Goal: Register for event/course: Sign up to attend an event or enroll in a course

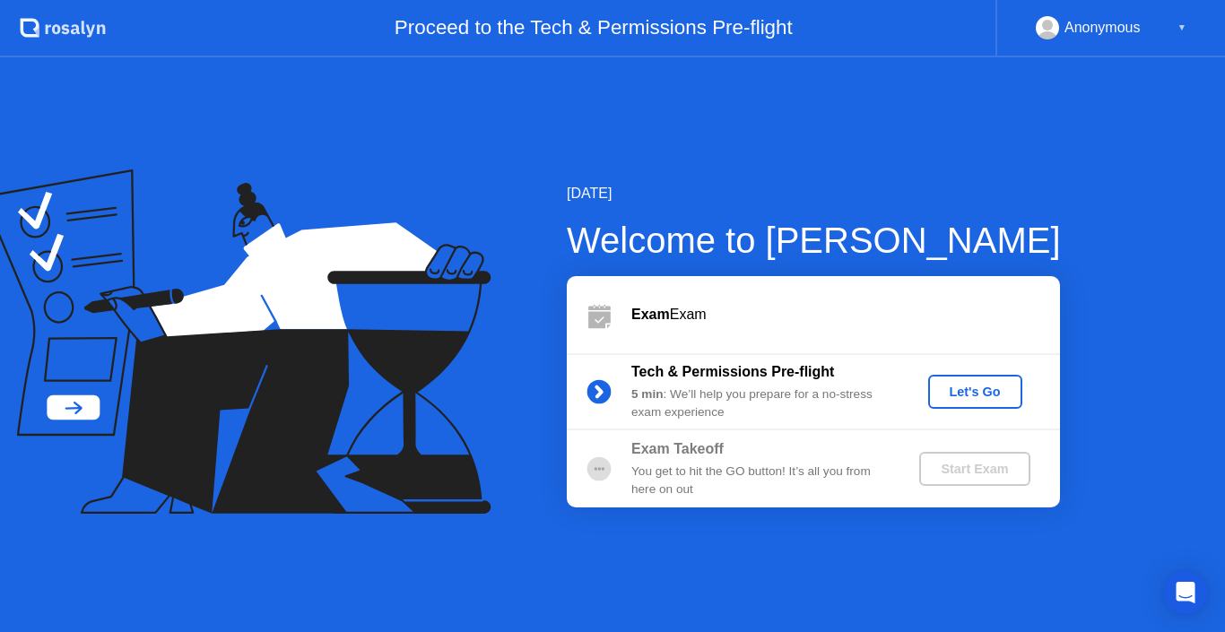
click at [964, 394] on div "Let's Go" at bounding box center [975, 392] width 80 height 14
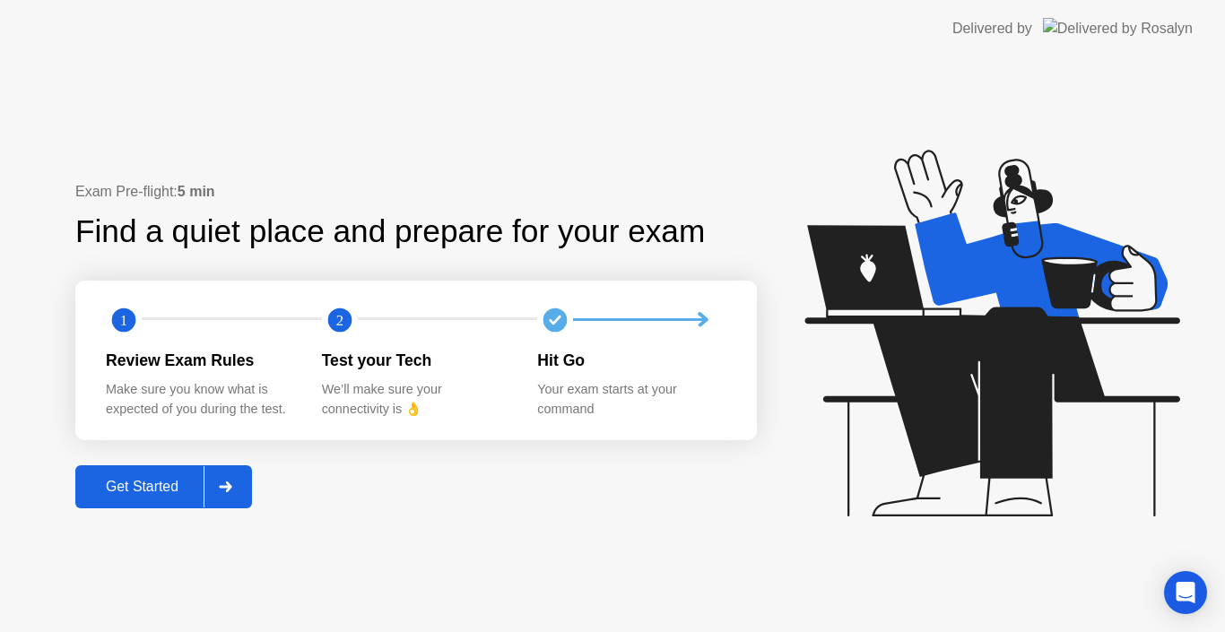
click at [173, 491] on div "Get Started" at bounding box center [142, 487] width 123 height 16
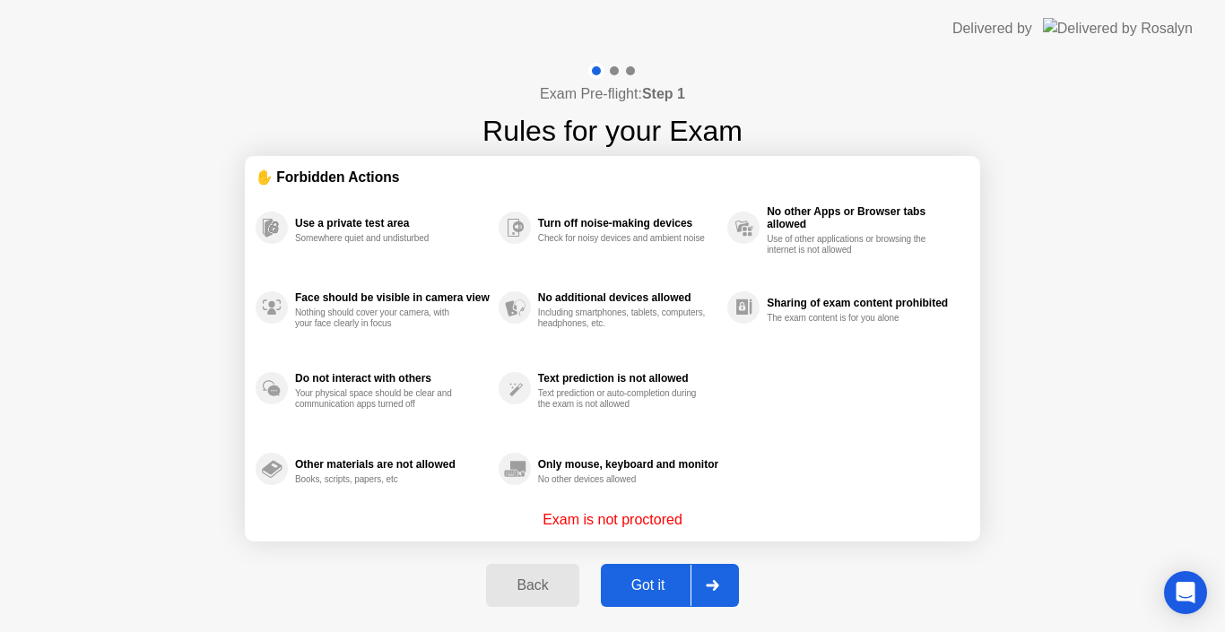
click at [666, 593] on div "Got it" at bounding box center [648, 585] width 84 height 16
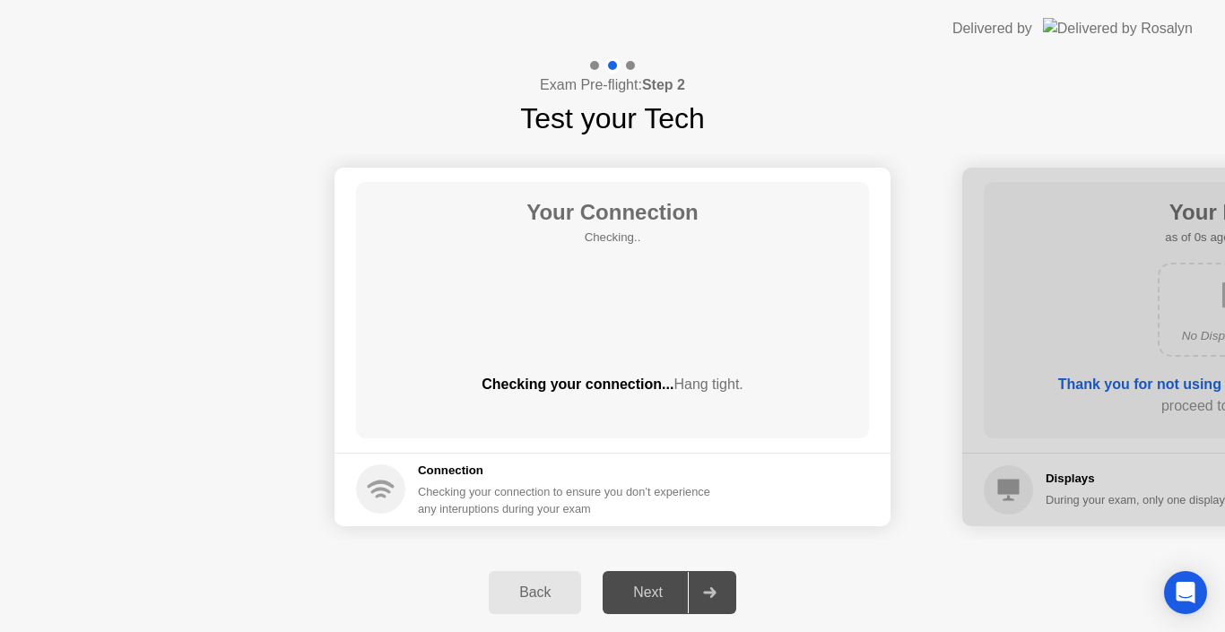
click at [664, 593] on div "Next" at bounding box center [648, 593] width 80 height 16
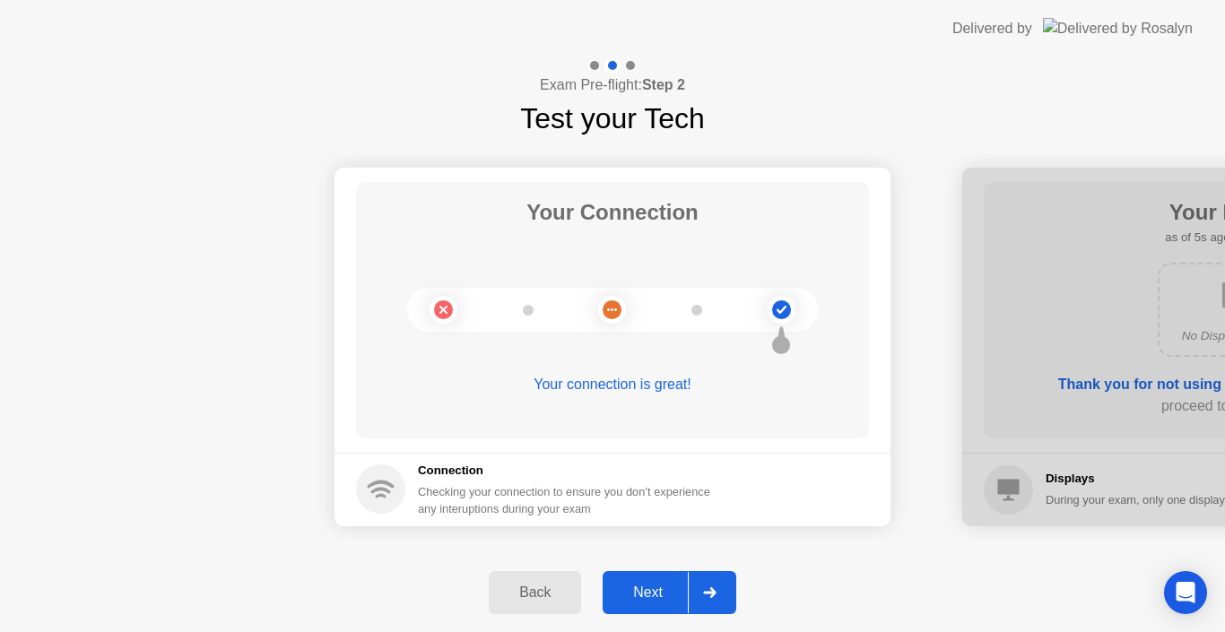
click at [648, 598] on div "Next" at bounding box center [648, 593] width 80 height 16
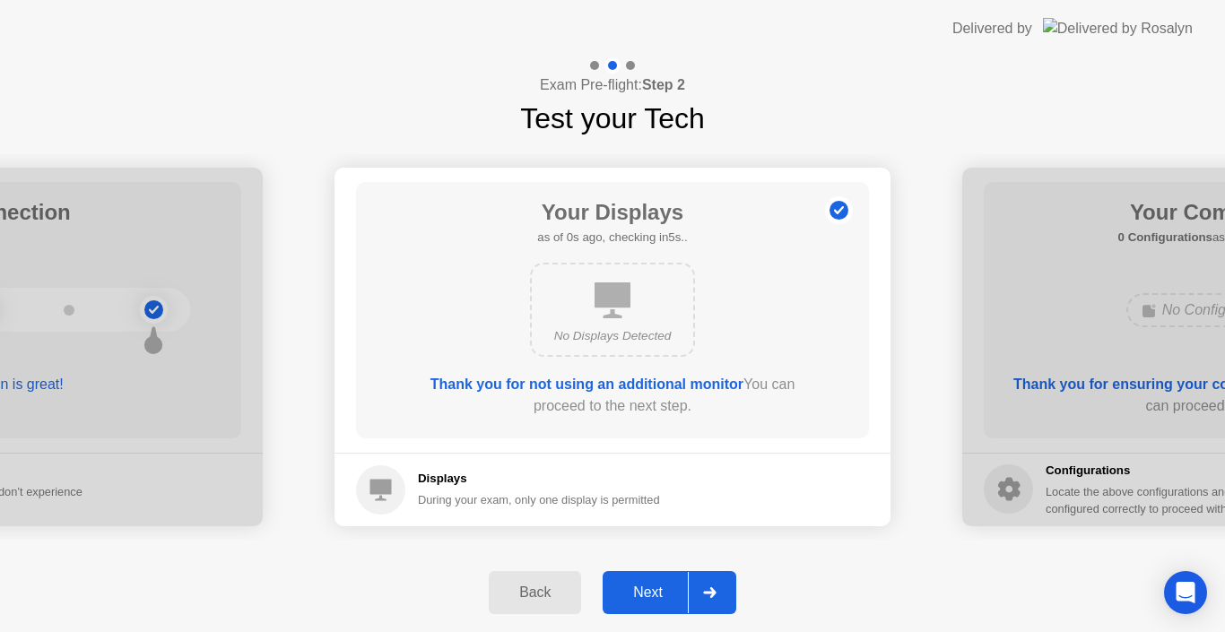
click at [647, 601] on div "Next" at bounding box center [648, 593] width 80 height 16
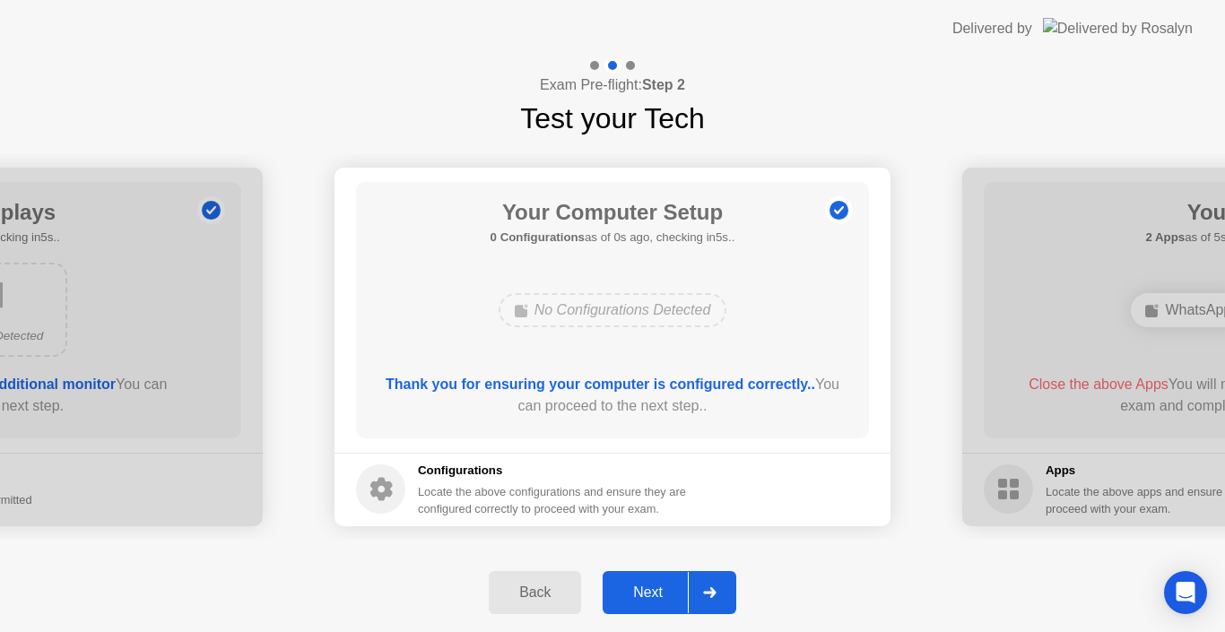
click at [646, 604] on button "Next" at bounding box center [670, 592] width 134 height 43
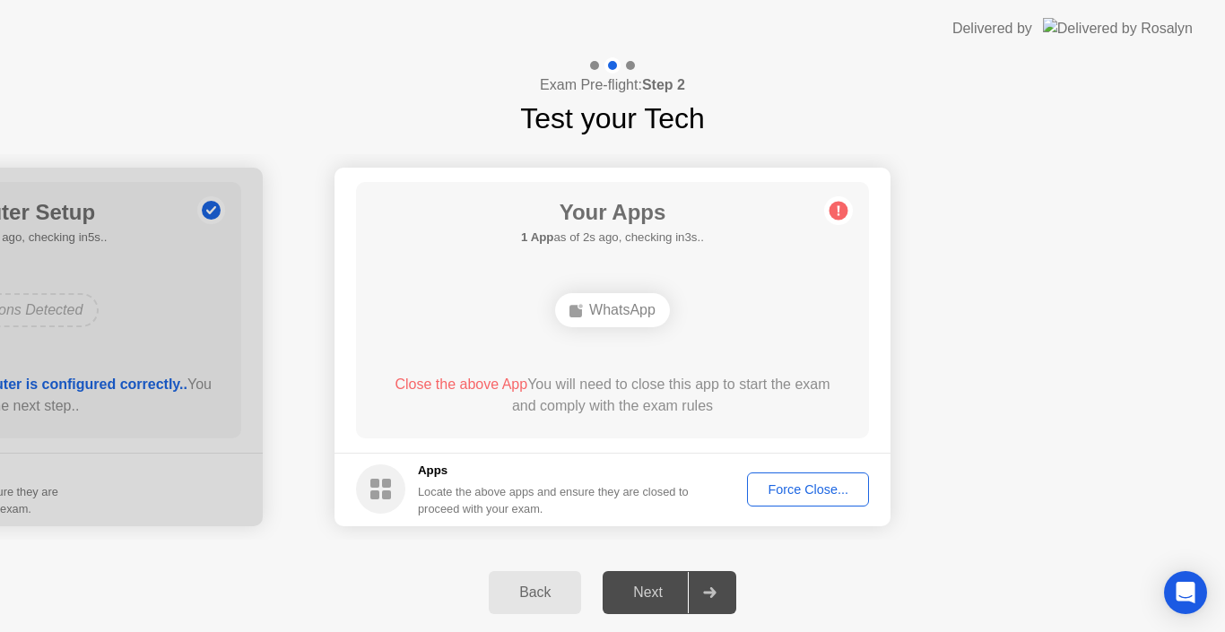
click at [821, 490] on div "Force Close..." at bounding box center [807, 489] width 109 height 14
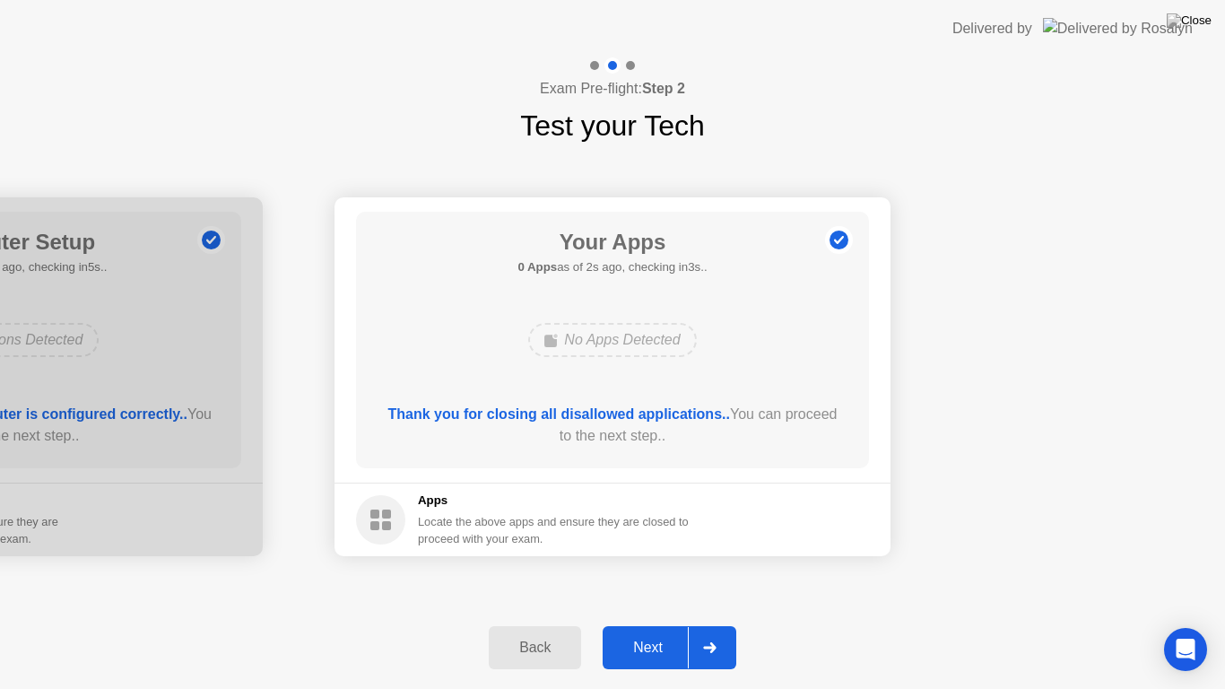
click at [653, 631] on div "Next" at bounding box center [648, 647] width 80 height 16
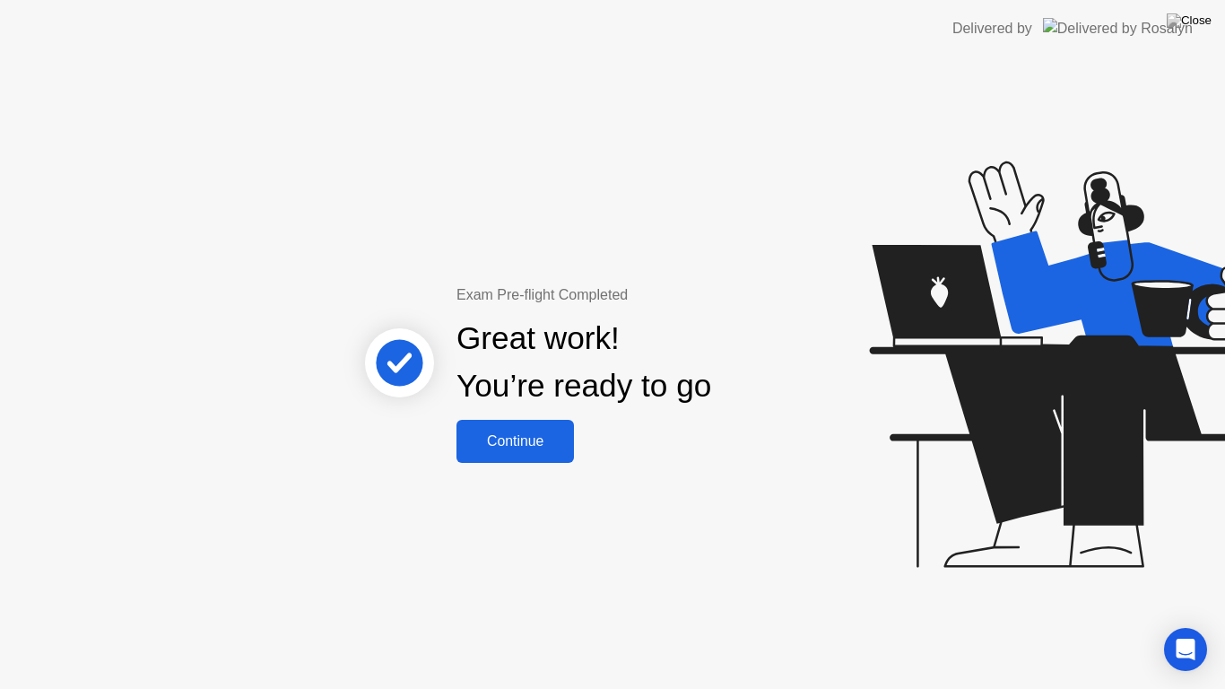
click at [512, 439] on div "Continue" at bounding box center [515, 441] width 107 height 16
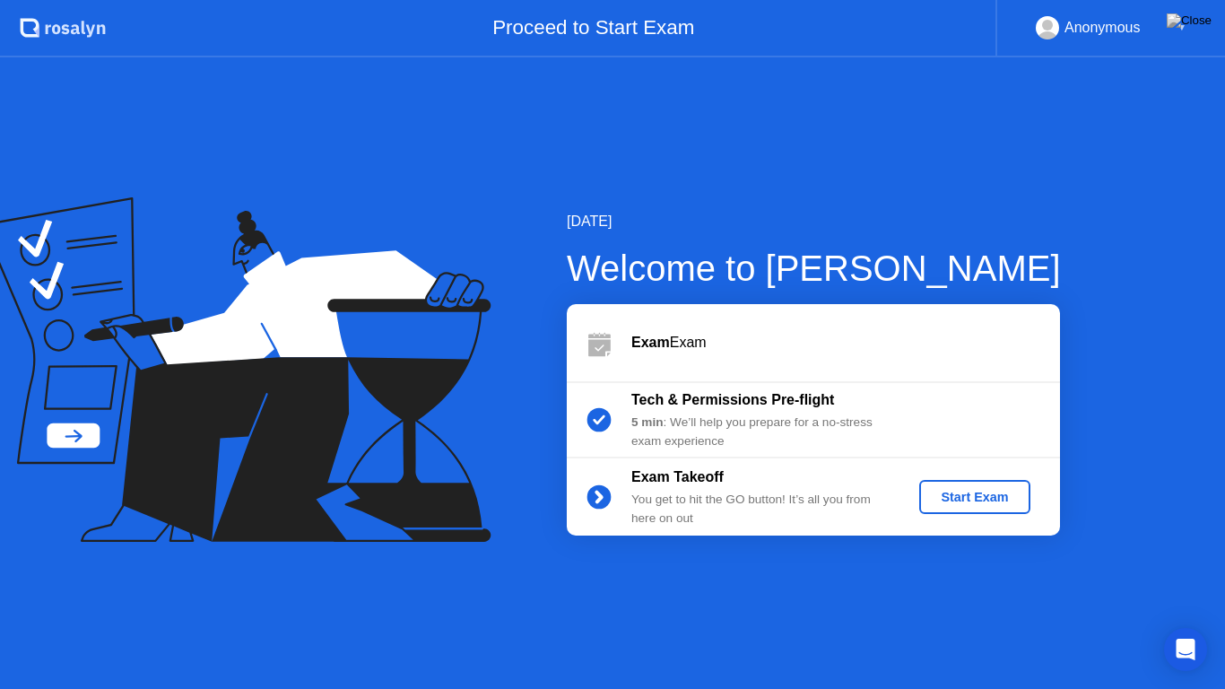
click at [975, 498] on div "Start Exam" at bounding box center [974, 497] width 96 height 14
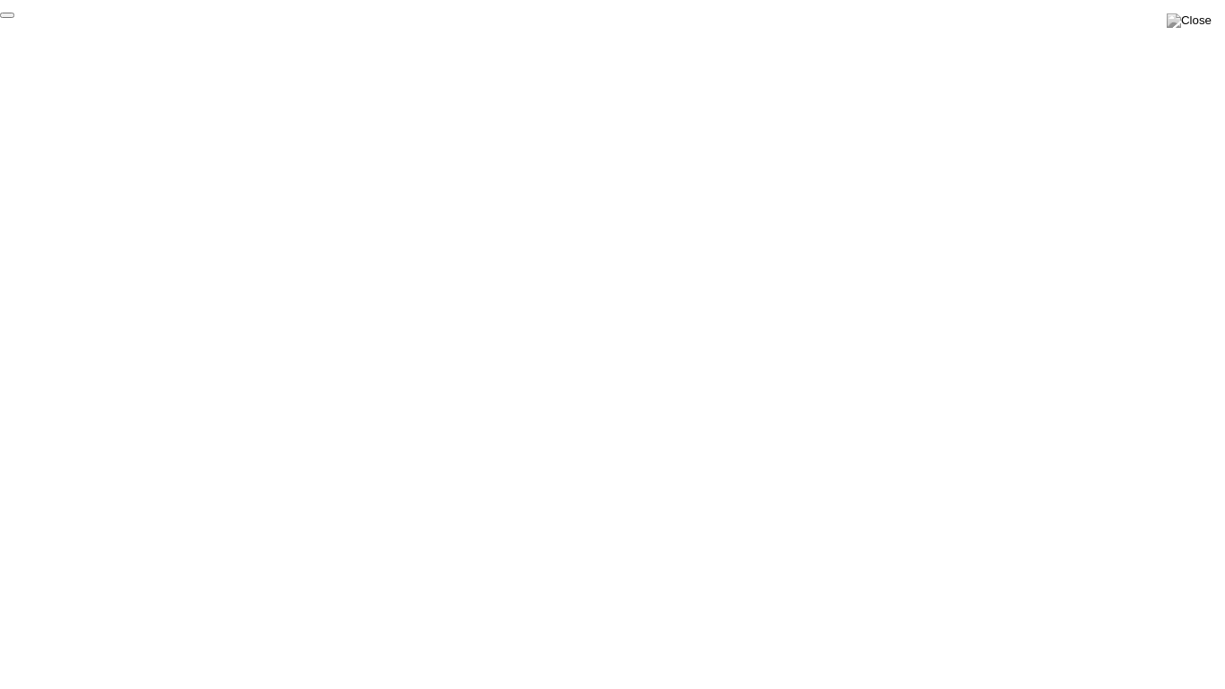
click div "End Proctoring Session"
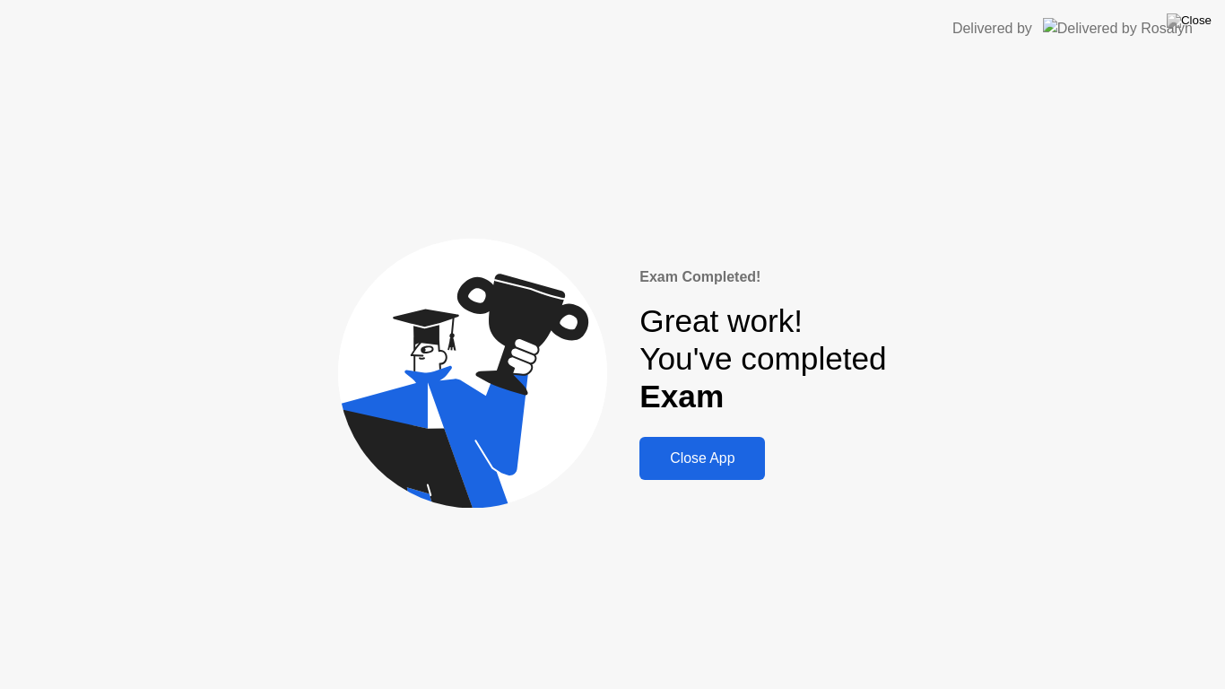
click at [717, 462] on div "Close App" at bounding box center [702, 458] width 115 height 16
